Goal: Transaction & Acquisition: Purchase product/service

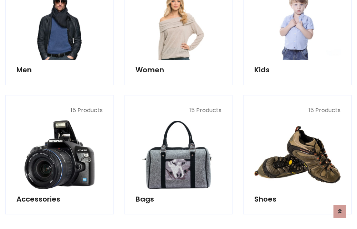
scroll to position [238, 0]
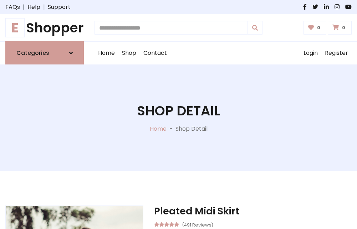
click at [45, 28] on h1 "E Shopper" at bounding box center [44, 28] width 78 height 16
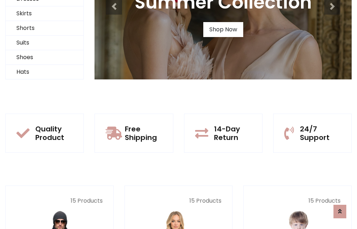
scroll to position [69, 0]
